Goal: Book appointment/travel/reservation

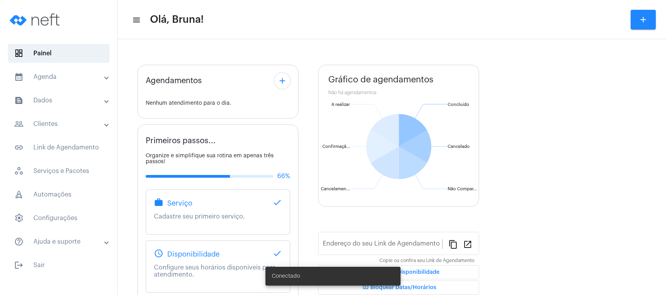
type input "[URL][DOMAIN_NAME][PERSON_NAME]"
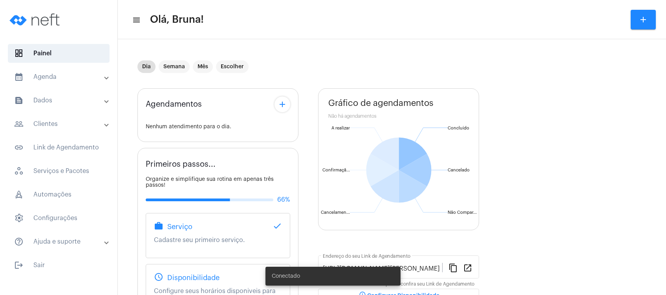
click at [81, 78] on mat-panel-title "calendar_month_outlined Agenda" at bounding box center [59, 76] width 91 height 9
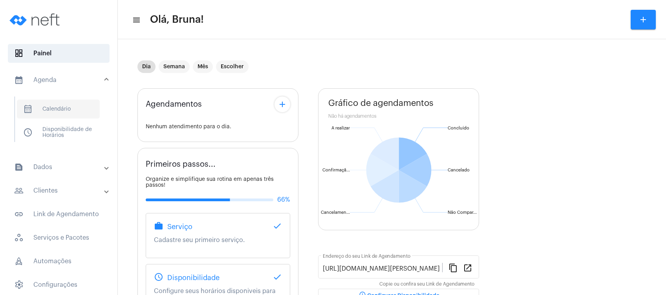
click at [82, 116] on span "calendar_month_outlined Calendário" at bounding box center [58, 109] width 83 height 19
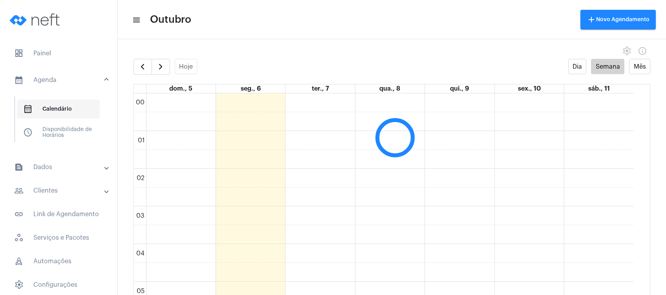
scroll to position [226, 0]
click at [161, 60] on button "button" at bounding box center [161, 67] width 18 height 16
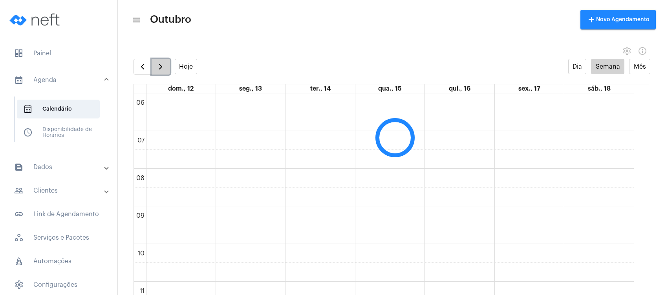
scroll to position [227, 0]
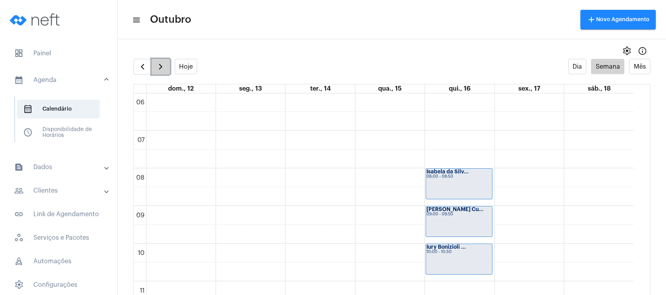
click at [161, 60] on button "button" at bounding box center [161, 67] width 18 height 16
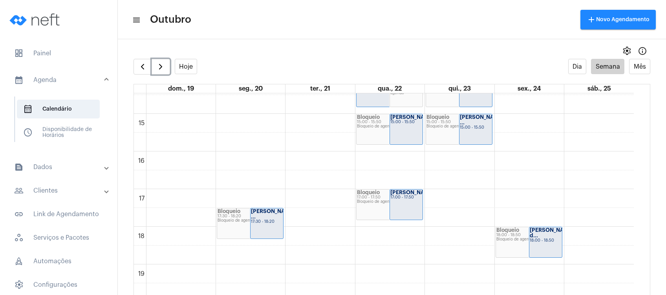
scroll to position [537, 0]
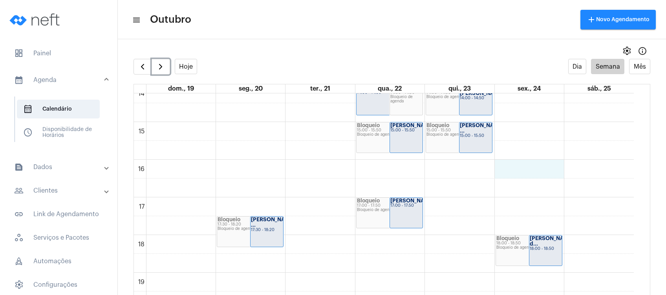
click at [528, 171] on div "00 01 02 03 04 05 06 07 08 09 10 11 12 13 14 15 16 17 18 19 20 21 22 23 Bloquei…" at bounding box center [384, 9] width 500 height 905
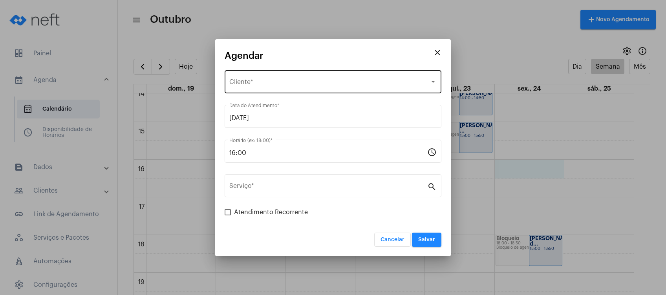
click at [380, 88] on div "Selecione o Cliente Cliente *" at bounding box center [332, 81] width 207 height 25
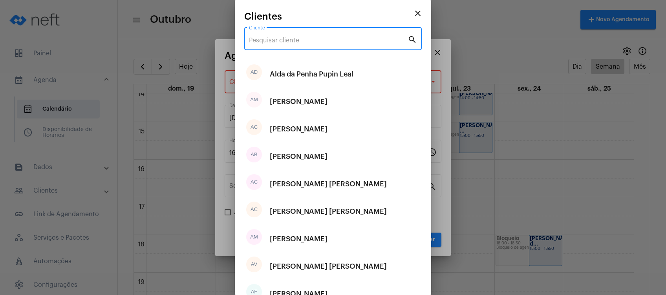
click at [358, 41] on input "Cliente" at bounding box center [328, 40] width 159 height 7
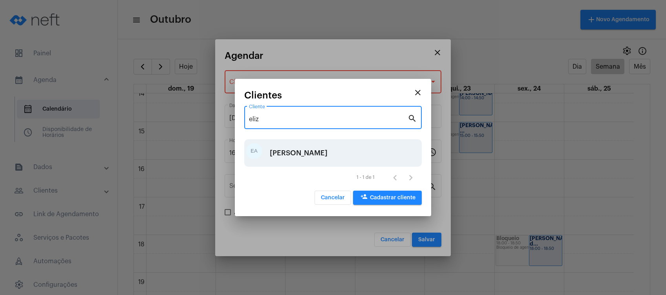
type input "eliz"
click at [300, 157] on div "[PERSON_NAME]" at bounding box center [299, 153] width 58 height 24
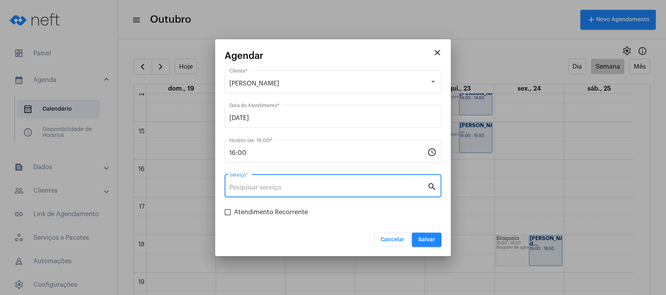
click at [295, 188] on input "Serviço *" at bounding box center [328, 187] width 198 height 7
